Goal: Task Accomplishment & Management: Manage account settings

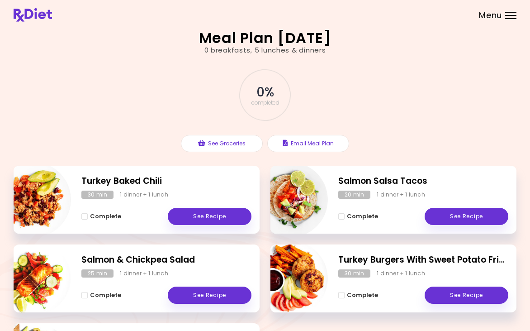
click at [506, 15] on div at bounding box center [510, 15] width 11 height 1
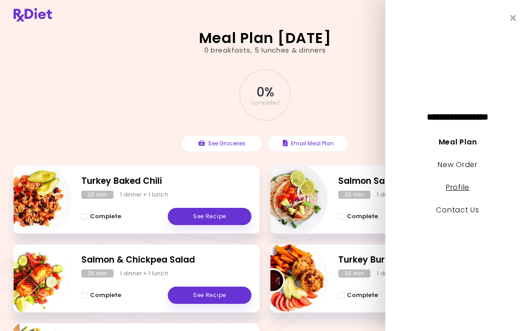
click at [458, 188] on link "Profile" at bounding box center [458, 187] width 24 height 10
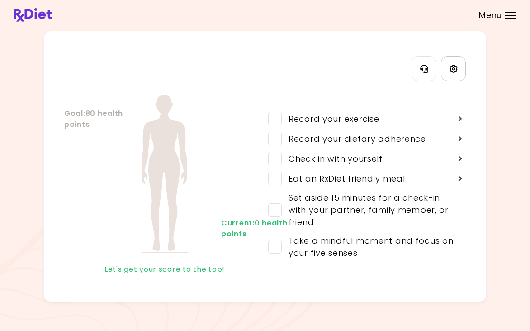
click at [452, 72] on icon "Settings" at bounding box center [454, 69] width 8 height 8
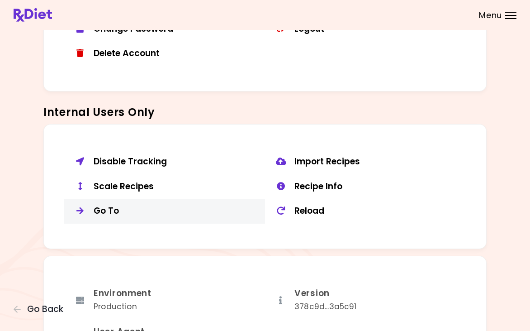
scroll to position [601, 0]
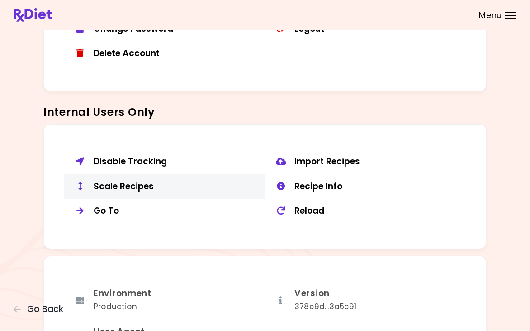
click at [131, 181] on div "Scale Recipes" at bounding box center [176, 186] width 165 height 11
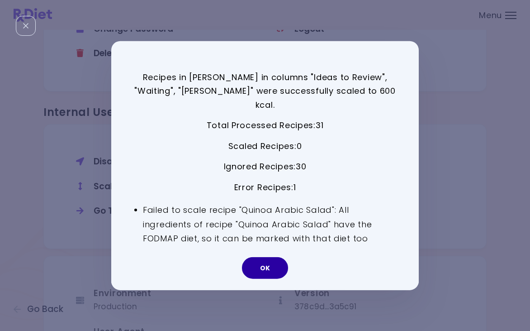
click at [274, 258] on button "OK" at bounding box center [265, 268] width 46 height 22
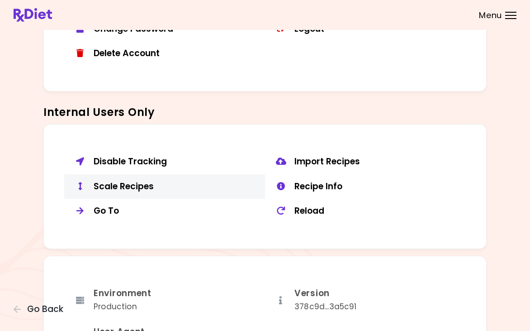
click at [136, 185] on div "Scale Recipes" at bounding box center [176, 186] width 165 height 11
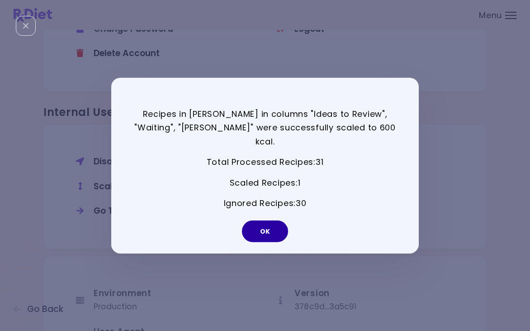
click at [269, 220] on button "OK" at bounding box center [265, 231] width 46 height 22
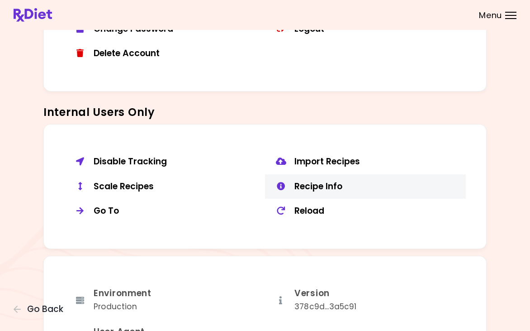
click at [314, 181] on div "Recipe Info" at bounding box center [377, 186] width 165 height 11
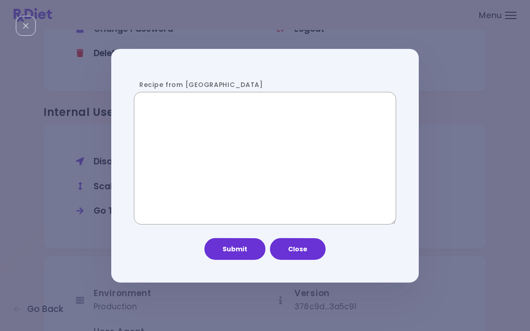
click at [220, 157] on textarea "Recipe from [GEOGRAPHIC_DATA]" at bounding box center [265, 158] width 262 height 132
paste textarea "**********"
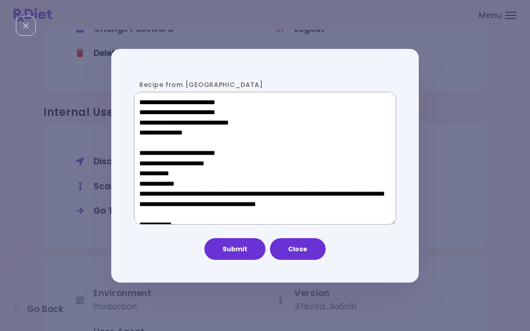
scroll to position [456, 0]
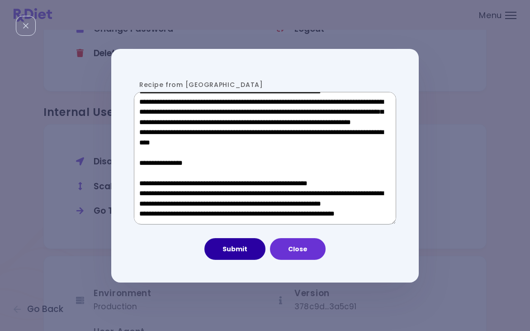
type textarea "**********"
click at [251, 254] on button "Submit" at bounding box center [234, 249] width 61 height 22
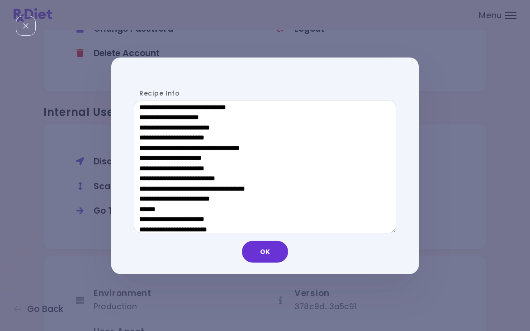
scroll to position [433, 0]
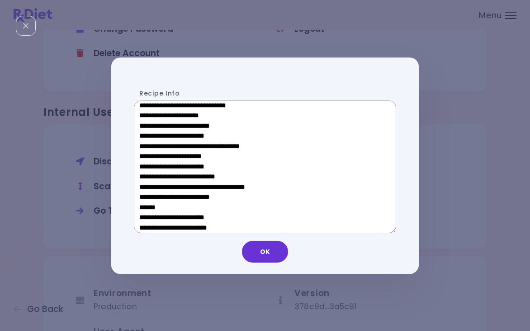
drag, startPoint x: 207, startPoint y: 205, endPoint x: 146, endPoint y: 204, distance: 61.1
click at [146, 204] on textarea "Recipe Info" at bounding box center [265, 166] width 262 height 132
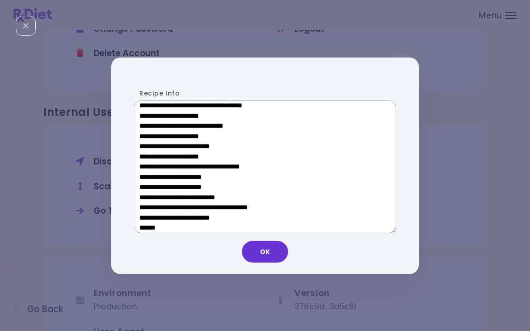
scroll to position [279, 0]
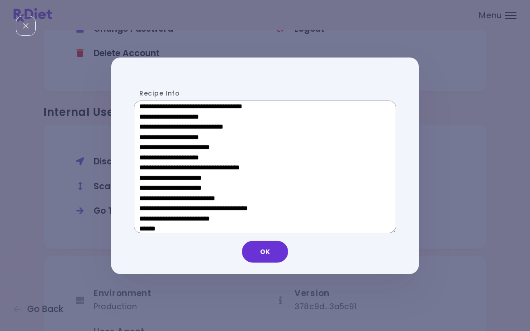
drag, startPoint x: 204, startPoint y: 180, endPoint x: 153, endPoint y: 180, distance: 50.2
click at [153, 180] on textarea "Recipe Info" at bounding box center [265, 166] width 262 height 132
click at [272, 252] on button "OK" at bounding box center [265, 252] width 46 height 22
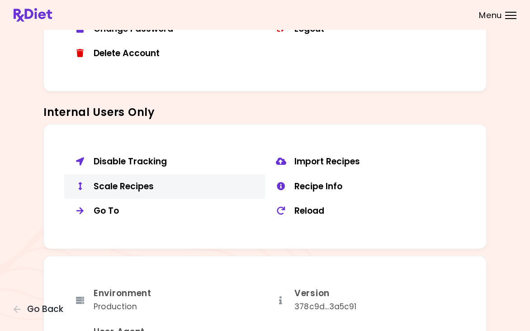
click at [146, 181] on div "Scale Recipes" at bounding box center [176, 186] width 165 height 11
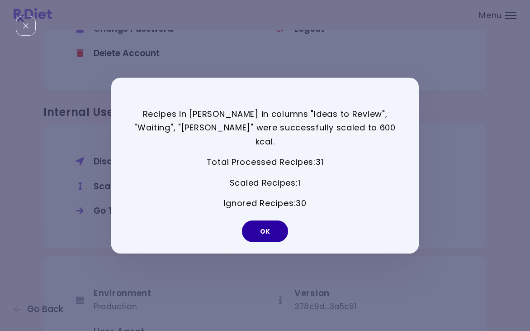
click at [281, 220] on button "OK" at bounding box center [265, 231] width 46 height 22
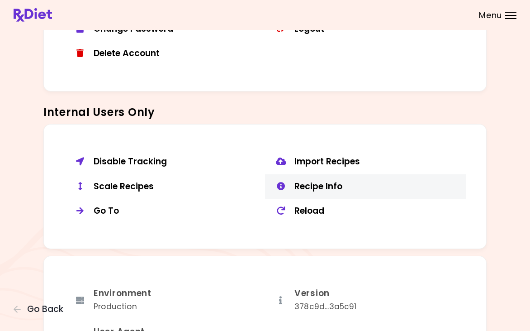
click at [307, 181] on div "Recipe Info" at bounding box center [377, 186] width 165 height 11
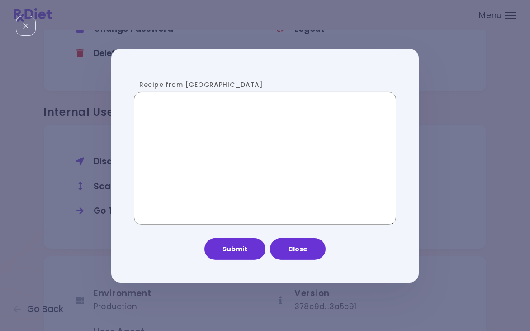
click at [206, 174] on textarea "Recipe from [GEOGRAPHIC_DATA]" at bounding box center [265, 158] width 262 height 132
paste textarea "**********"
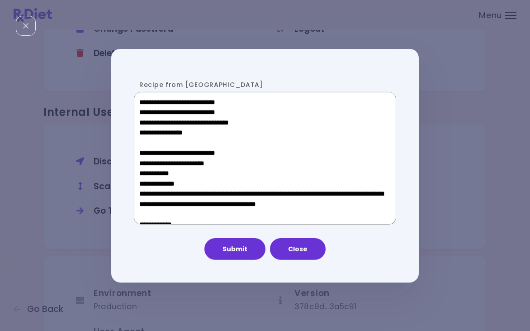
scroll to position [446, 0]
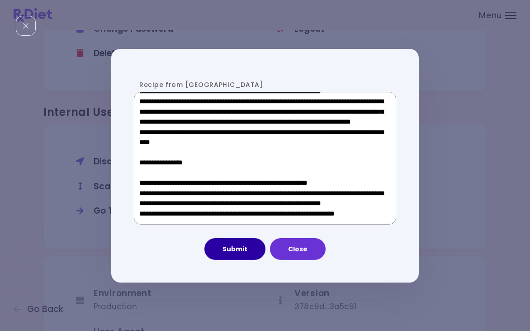
type textarea "**********"
click at [245, 248] on button "Submit" at bounding box center [234, 249] width 61 height 22
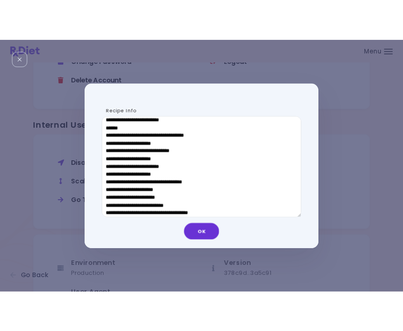
scroll to position [264, 0]
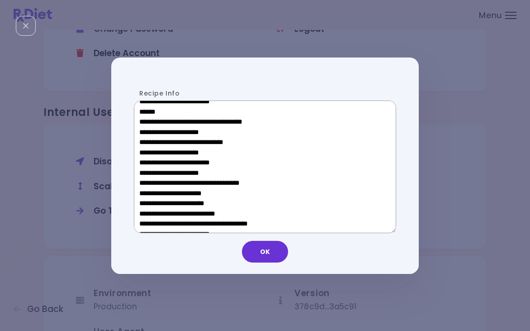
drag, startPoint x: 214, startPoint y: 195, endPoint x: 152, endPoint y: 194, distance: 62.0
click at [152, 194] on textarea "Recipe Info" at bounding box center [265, 166] width 262 height 132
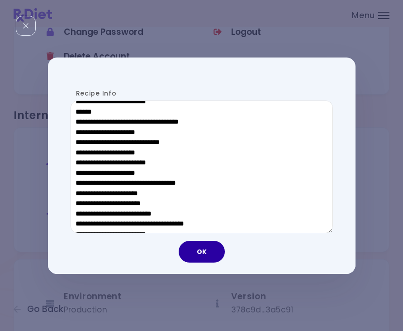
click at [204, 252] on button "OK" at bounding box center [202, 252] width 46 height 22
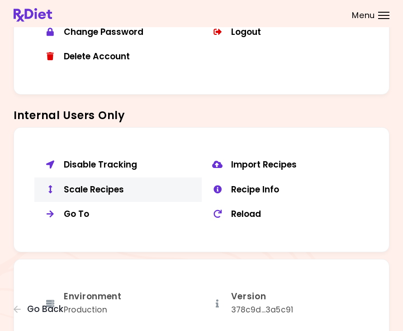
click at [92, 185] on div "Scale Recipes" at bounding box center [129, 189] width 131 height 11
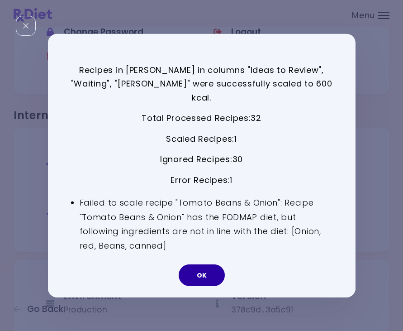
click at [211, 267] on button "OK" at bounding box center [202, 275] width 46 height 22
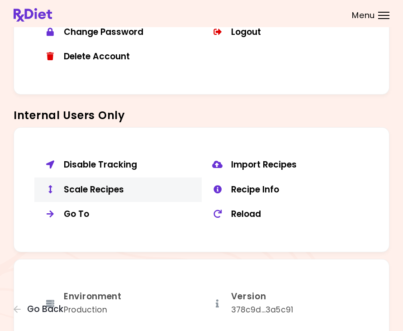
click at [117, 184] on div "Scale Recipes" at bounding box center [129, 189] width 131 height 11
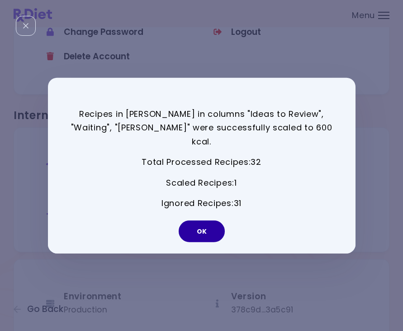
click at [205, 220] on button "OK" at bounding box center [202, 231] width 46 height 22
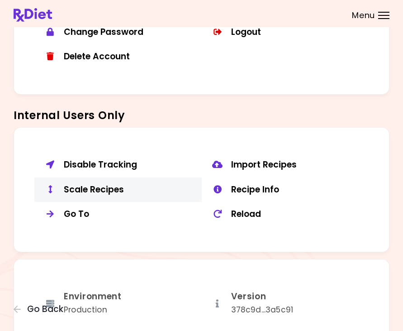
click at [85, 185] on div "Scale Recipes" at bounding box center [129, 189] width 131 height 11
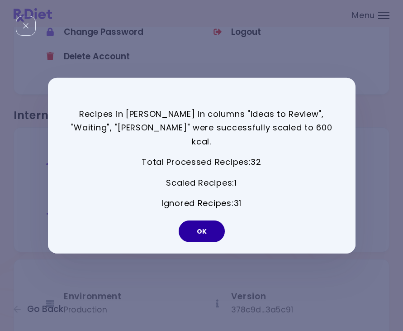
click at [205, 227] on button "OK" at bounding box center [202, 231] width 46 height 22
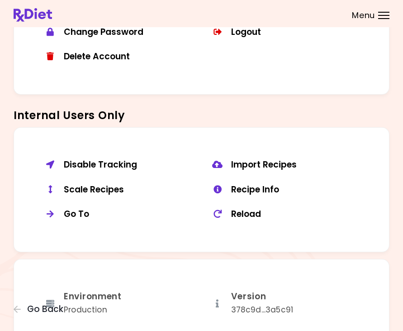
click at [249, 188] on div "Recipe Info" at bounding box center [296, 189] width 131 height 11
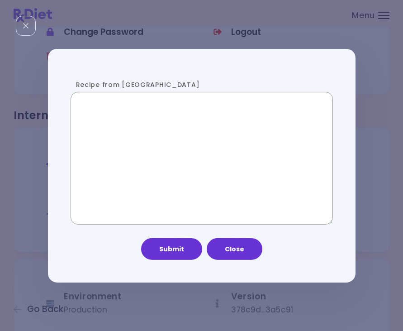
click at [177, 191] on textarea "Recipe from [GEOGRAPHIC_DATA]" at bounding box center [202, 158] width 262 height 132
paste textarea "**********"
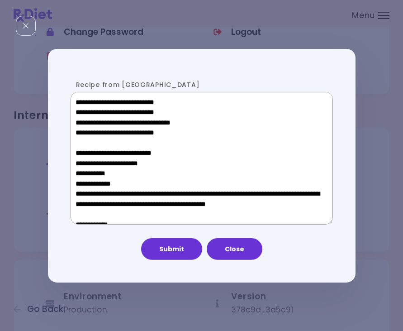
scroll to position [416, 0]
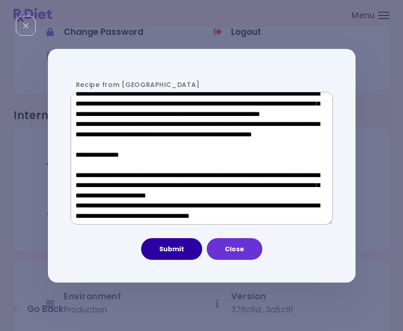
type textarea "**********"
click at [164, 252] on button "Submit" at bounding box center [171, 249] width 61 height 22
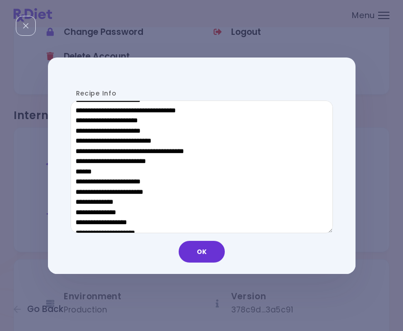
scroll to position [471, 0]
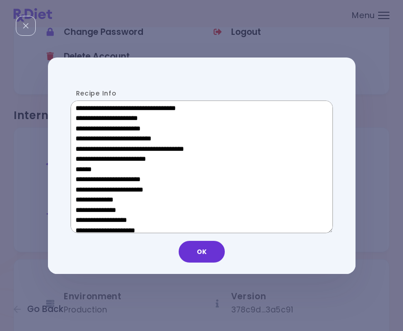
drag, startPoint x: 143, startPoint y: 167, endPoint x: 81, endPoint y: 166, distance: 62.0
click at [81, 166] on textarea "Recipe Info" at bounding box center [202, 166] width 262 height 132
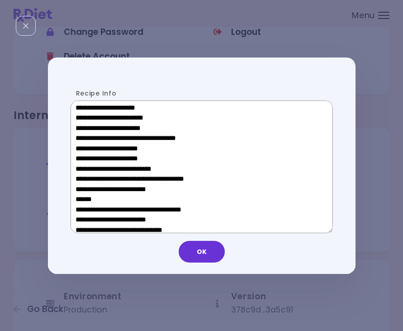
scroll to position [307, 0]
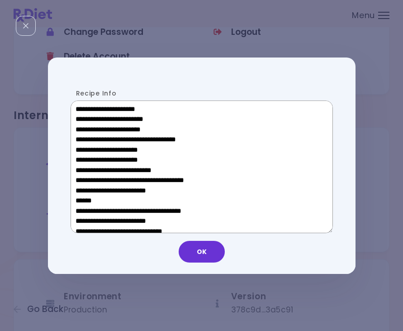
drag, startPoint x: 145, startPoint y: 153, endPoint x: 89, endPoint y: 152, distance: 55.7
click at [89, 152] on textarea "Recipe Info" at bounding box center [202, 166] width 262 height 132
click at [207, 261] on button "OK" at bounding box center [202, 252] width 46 height 22
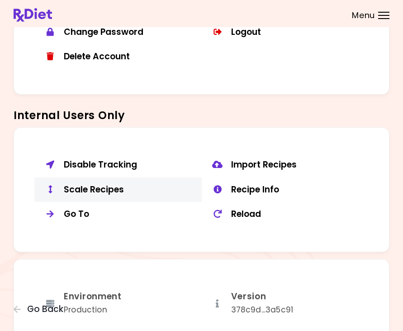
click at [101, 191] on button "Scale Recipes" at bounding box center [117, 189] width 167 height 25
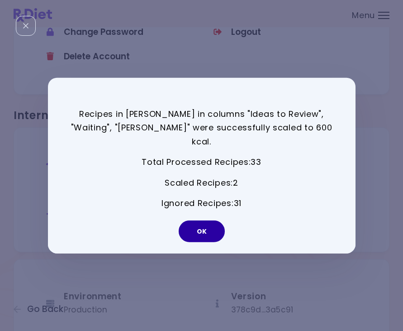
click at [199, 226] on button "OK" at bounding box center [202, 231] width 46 height 22
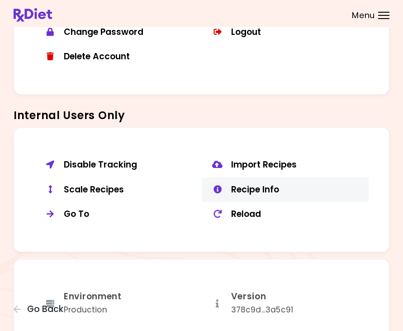
click at [270, 184] on div "Recipe Info" at bounding box center [296, 189] width 131 height 11
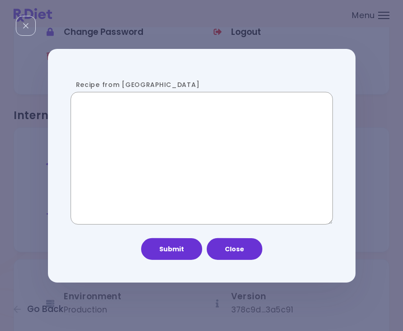
click at [182, 133] on textarea "Recipe from [GEOGRAPHIC_DATA]" at bounding box center [202, 158] width 262 height 132
paste textarea "**********"
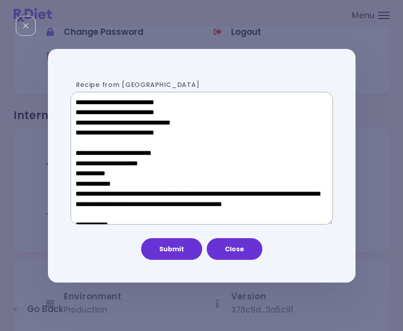
scroll to position [416, 0]
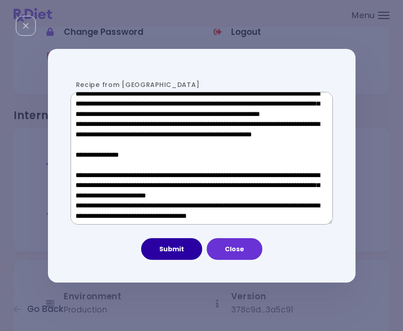
type textarea "**********"
click at [181, 250] on button "Submit" at bounding box center [171, 249] width 61 height 22
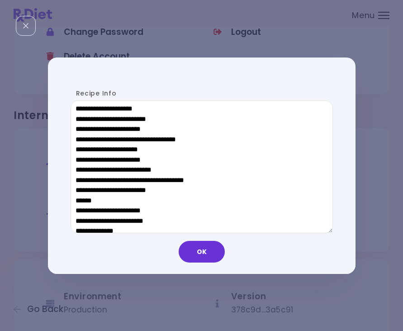
scroll to position [440, 0]
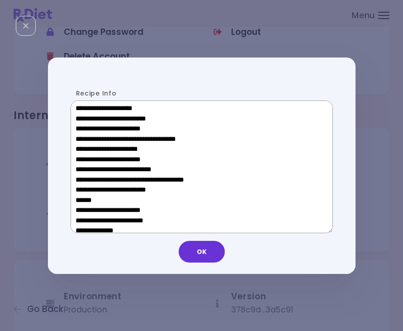
drag, startPoint x: 144, startPoint y: 196, endPoint x: 81, endPoint y: 195, distance: 62.9
click at [81, 195] on textarea "Recipe Info" at bounding box center [202, 166] width 262 height 132
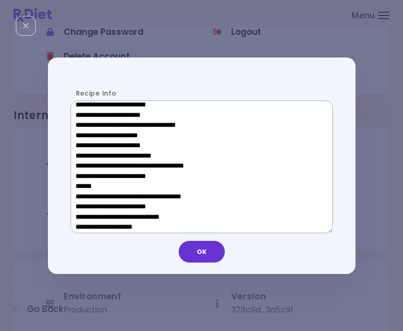
scroll to position [301, 0]
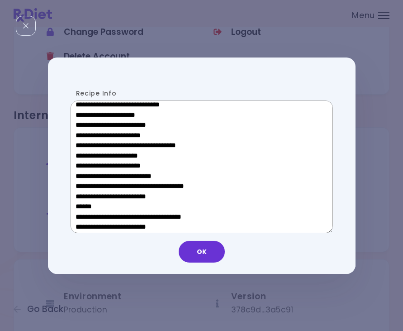
drag, startPoint x: 145, startPoint y: 157, endPoint x: 90, endPoint y: 157, distance: 55.2
click at [90, 157] on textarea "Recipe Info" at bounding box center [202, 166] width 262 height 132
click at [202, 251] on button "OK" at bounding box center [202, 252] width 46 height 22
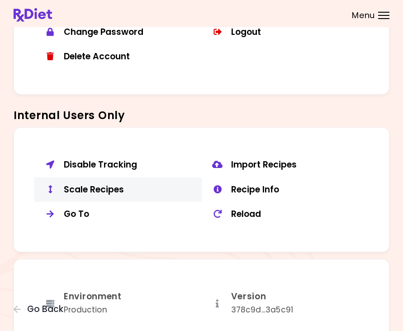
click at [95, 184] on div "Scale Recipes" at bounding box center [129, 189] width 131 height 11
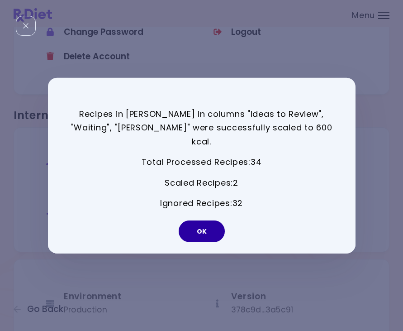
click at [215, 227] on button "OK" at bounding box center [202, 231] width 46 height 22
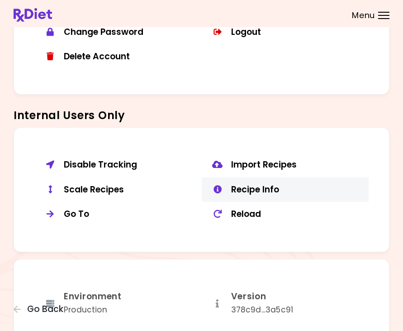
click at [261, 184] on div "Recipe Info" at bounding box center [296, 189] width 131 height 11
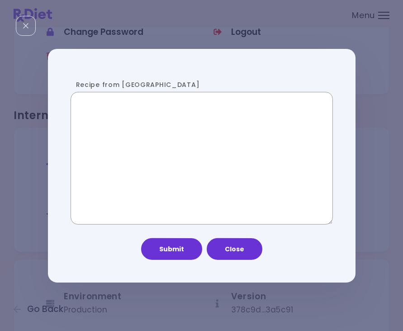
click at [166, 137] on textarea "Recipe from [GEOGRAPHIC_DATA]" at bounding box center [202, 158] width 262 height 132
paste textarea "**********"
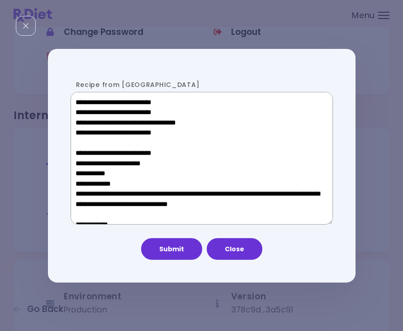
scroll to position [416, 0]
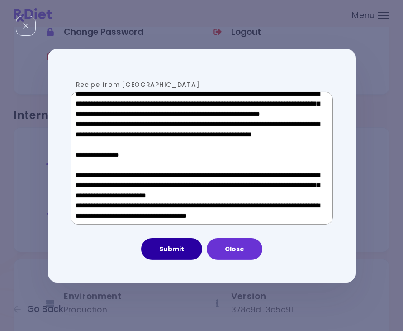
type textarea "**********"
click at [175, 247] on button "Submit" at bounding box center [171, 249] width 61 height 22
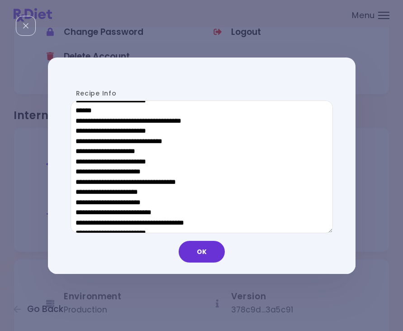
scroll to position [471, 0]
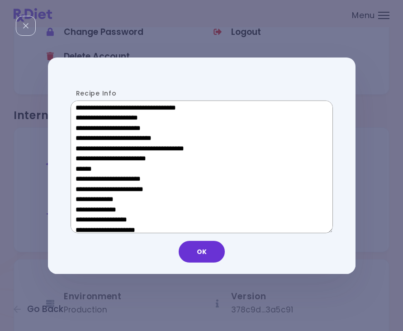
drag, startPoint x: 144, startPoint y: 166, endPoint x: 81, endPoint y: 166, distance: 63.8
click at [81, 166] on textarea "Recipe Info" at bounding box center [202, 166] width 262 height 132
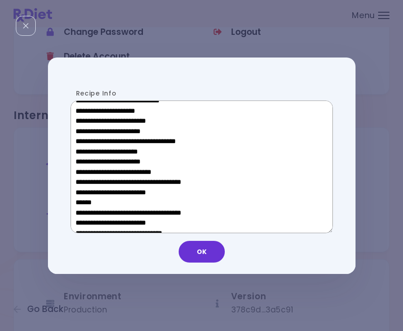
scroll to position [300, 0]
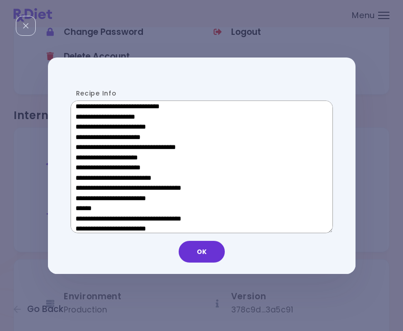
drag, startPoint x: 143, startPoint y: 158, endPoint x: 90, endPoint y: 159, distance: 52.5
click at [90, 159] on textarea "Recipe Info" at bounding box center [202, 166] width 262 height 132
